Goal: Transaction & Acquisition: Book appointment/travel/reservation

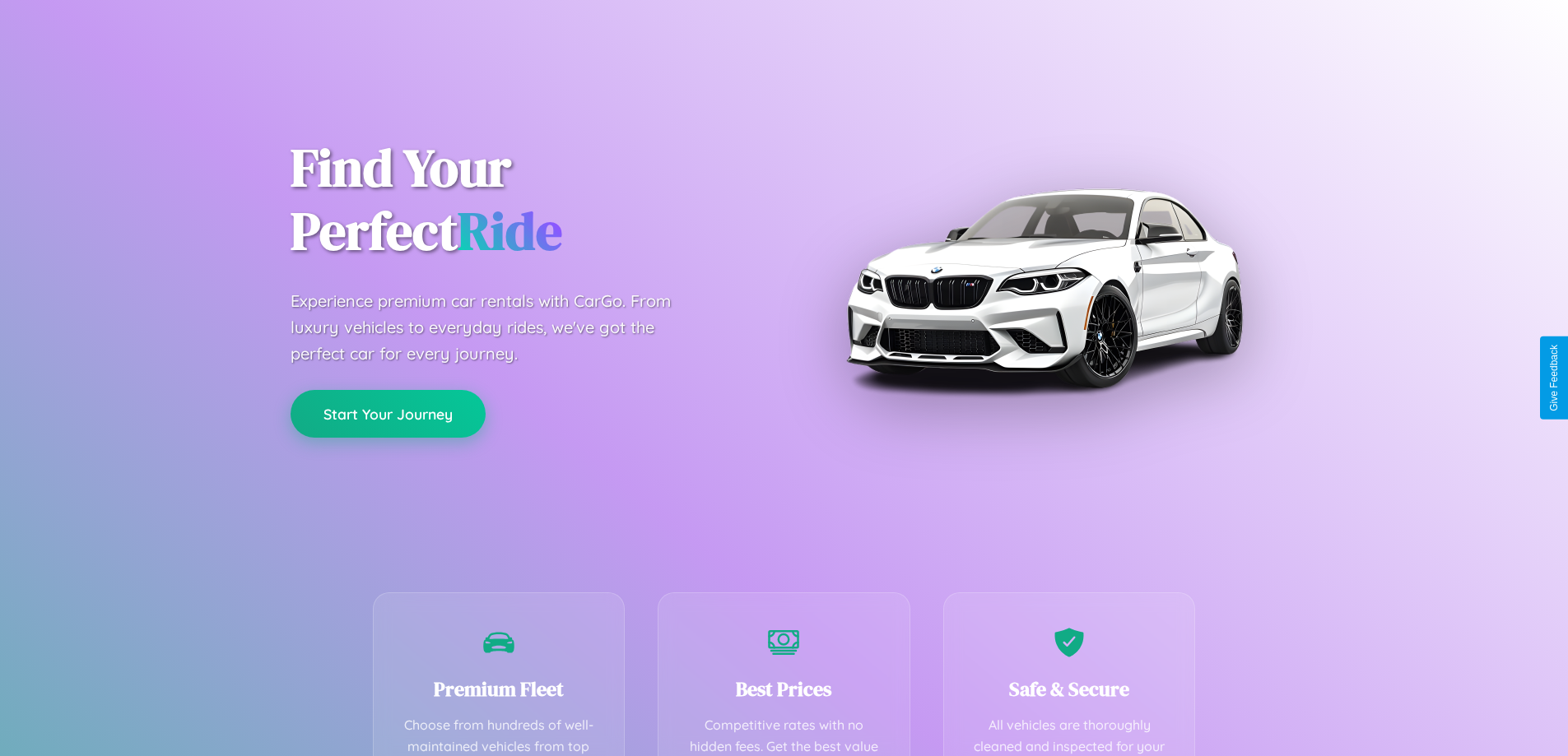
click at [388, 414] on button "Start Your Journey" at bounding box center [388, 414] width 195 height 48
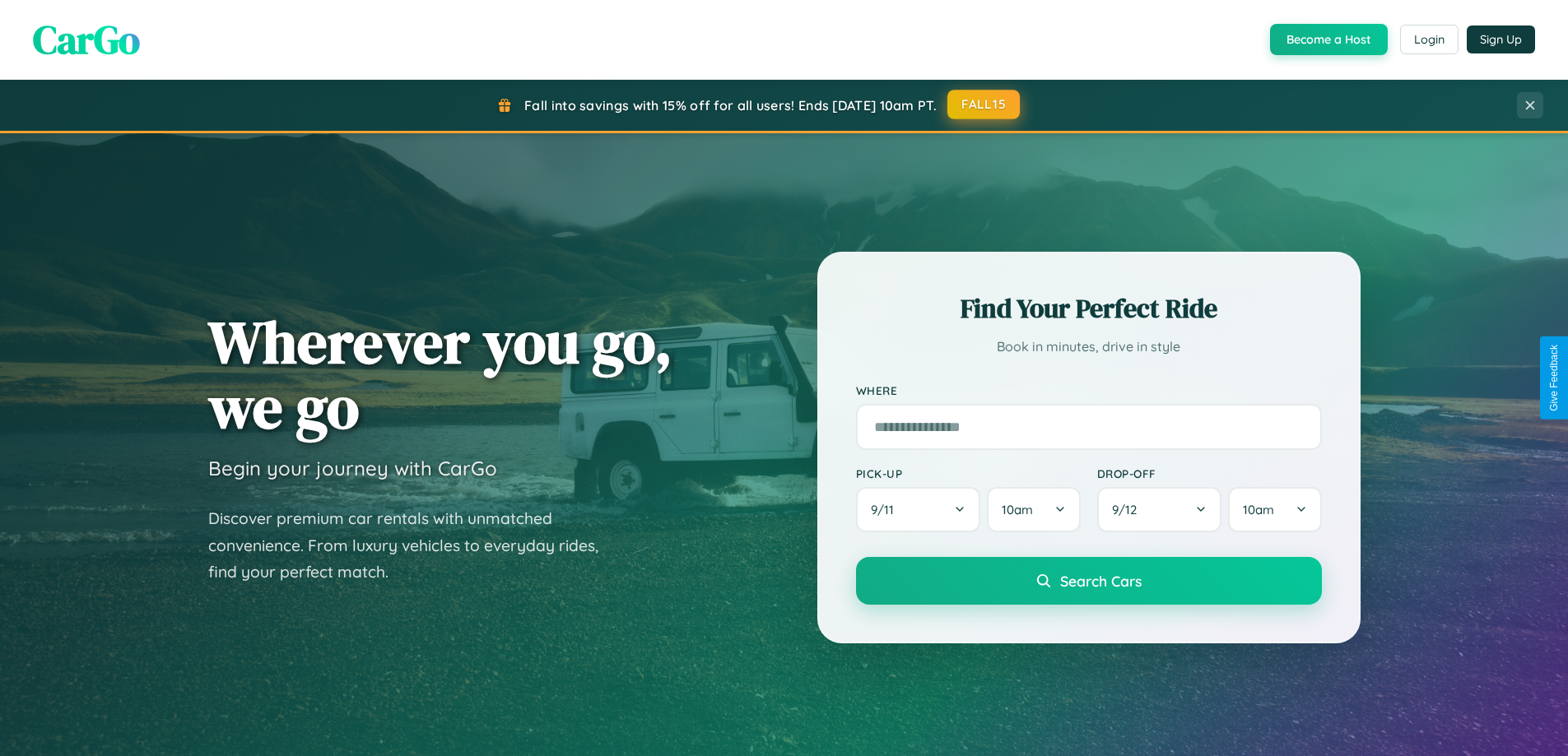
click at [984, 105] on button "FALL15" at bounding box center [983, 104] width 72 height 29
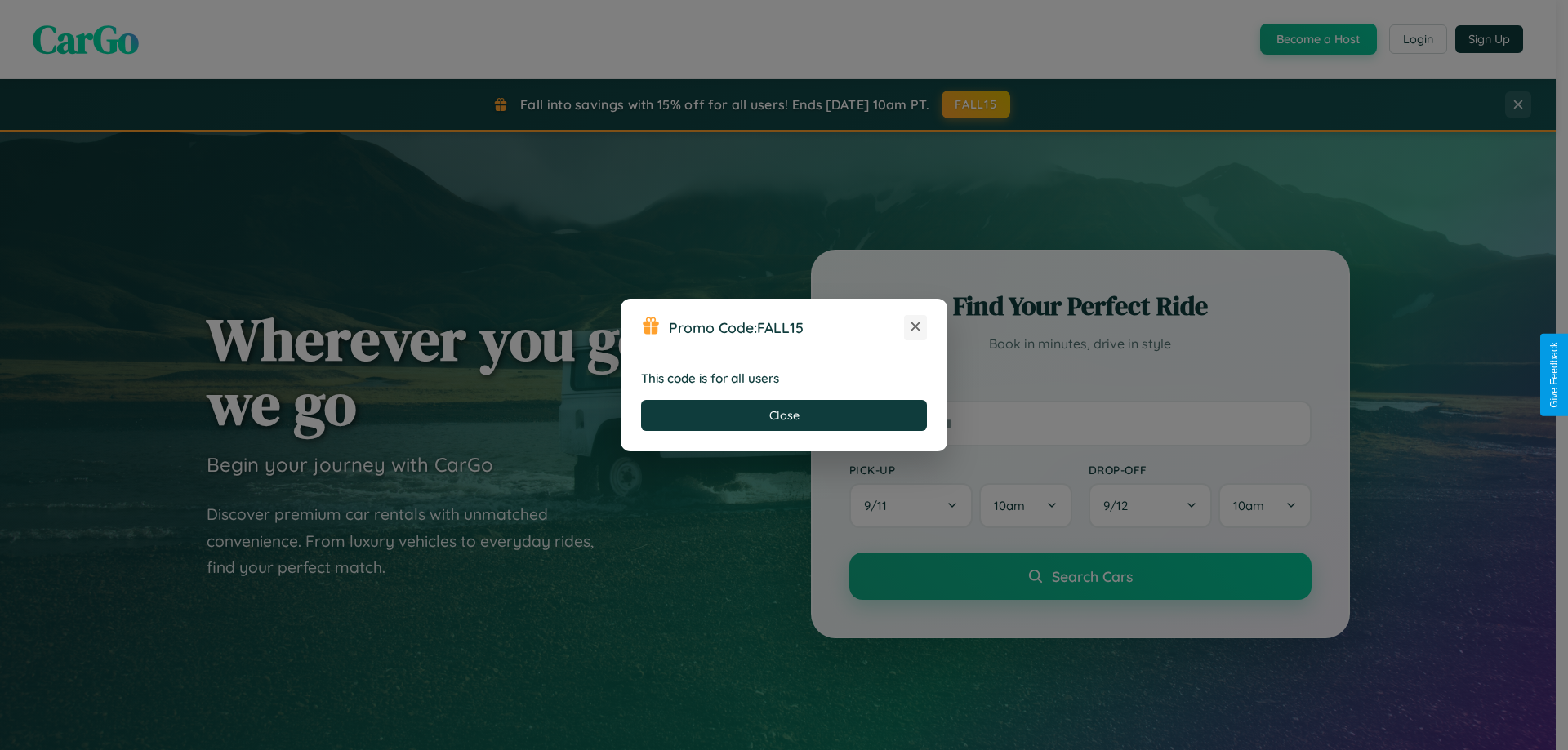
click at [916, 327] on icon at bounding box center [915, 326] width 16 height 16
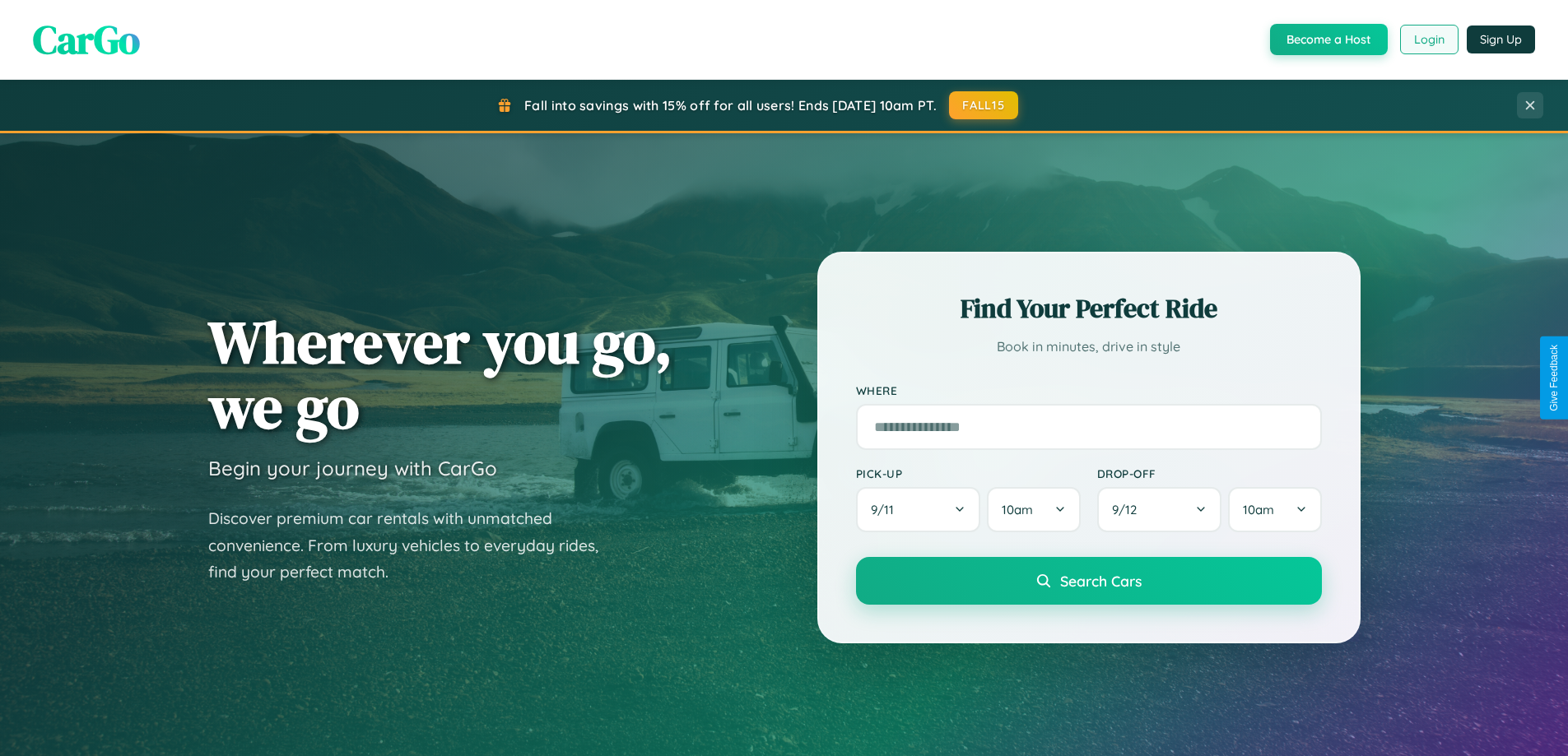
click at [1428, 39] on button "Login" at bounding box center [1429, 39] width 59 height 29
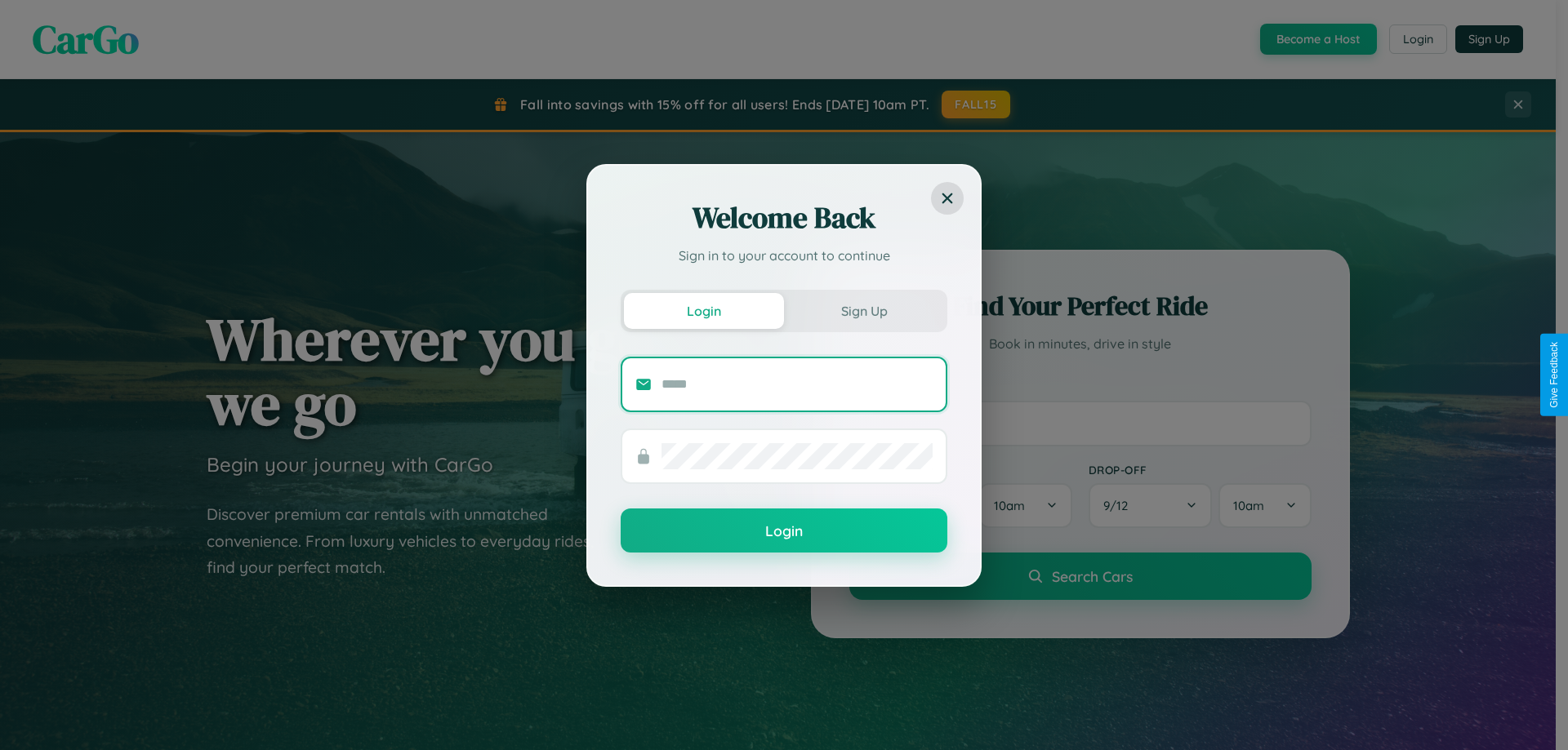
click at [797, 383] on input "text" at bounding box center [796, 384] width 271 height 27
type input "**********"
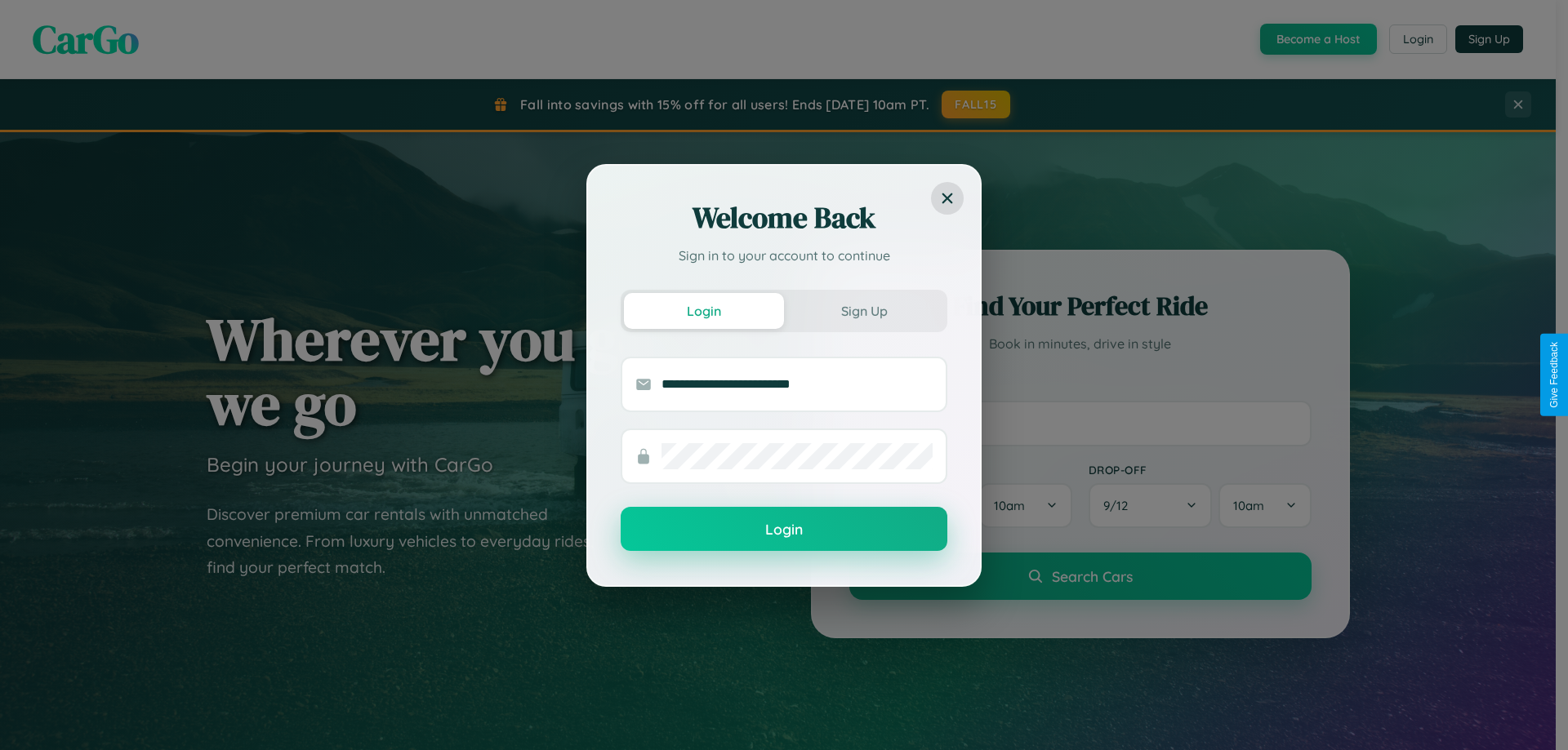
click at [784, 530] on button "Login" at bounding box center [783, 529] width 326 height 44
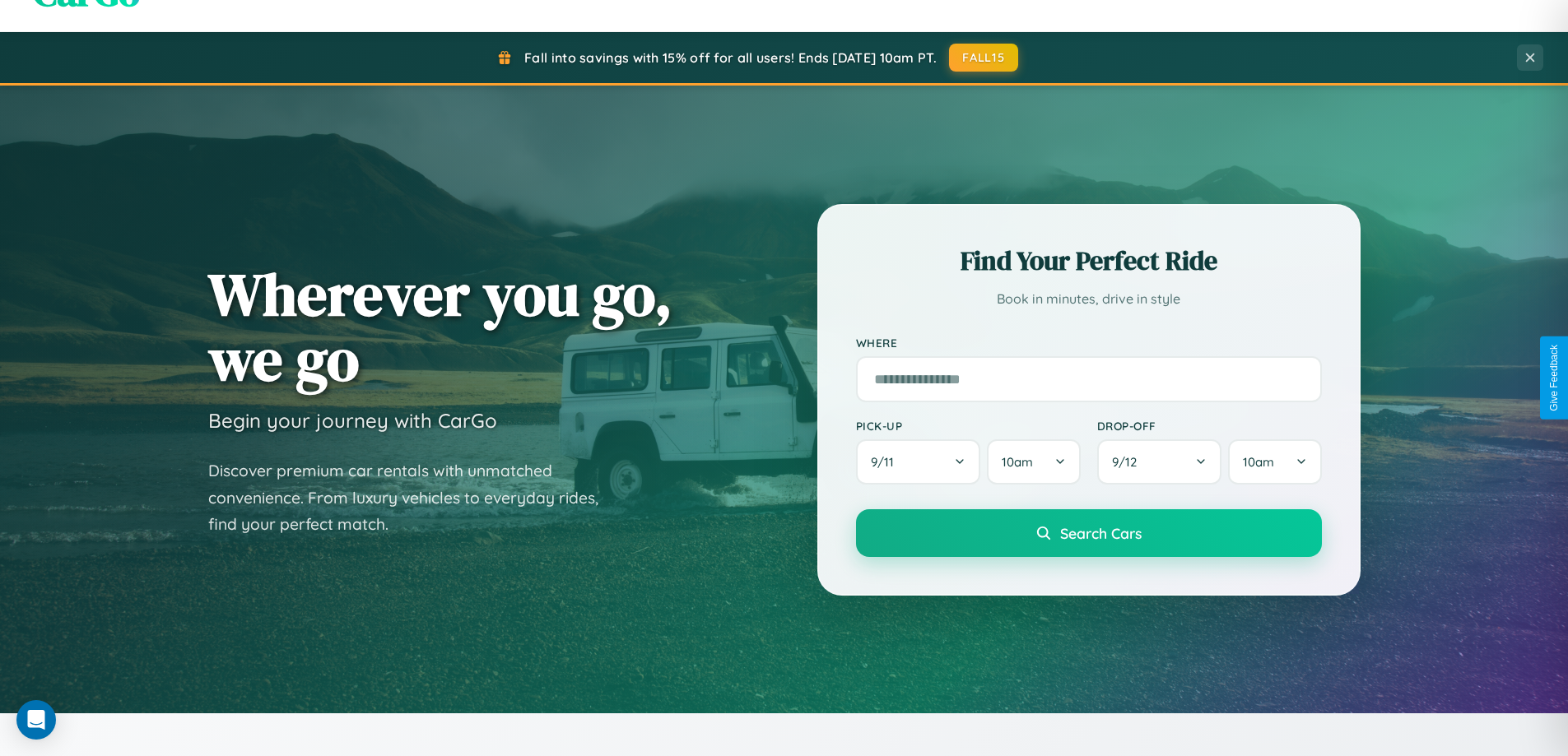
scroll to position [49, 0]
